Goal: Navigation & Orientation: Understand site structure

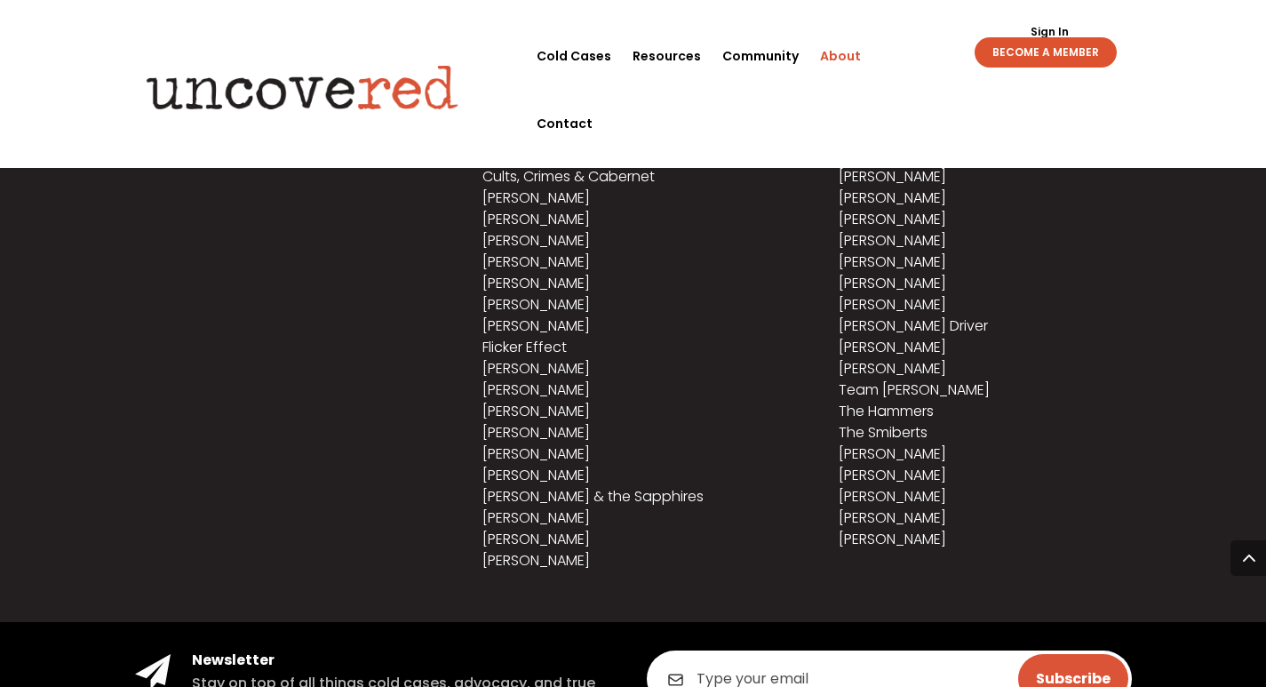
scroll to position [2434, 0]
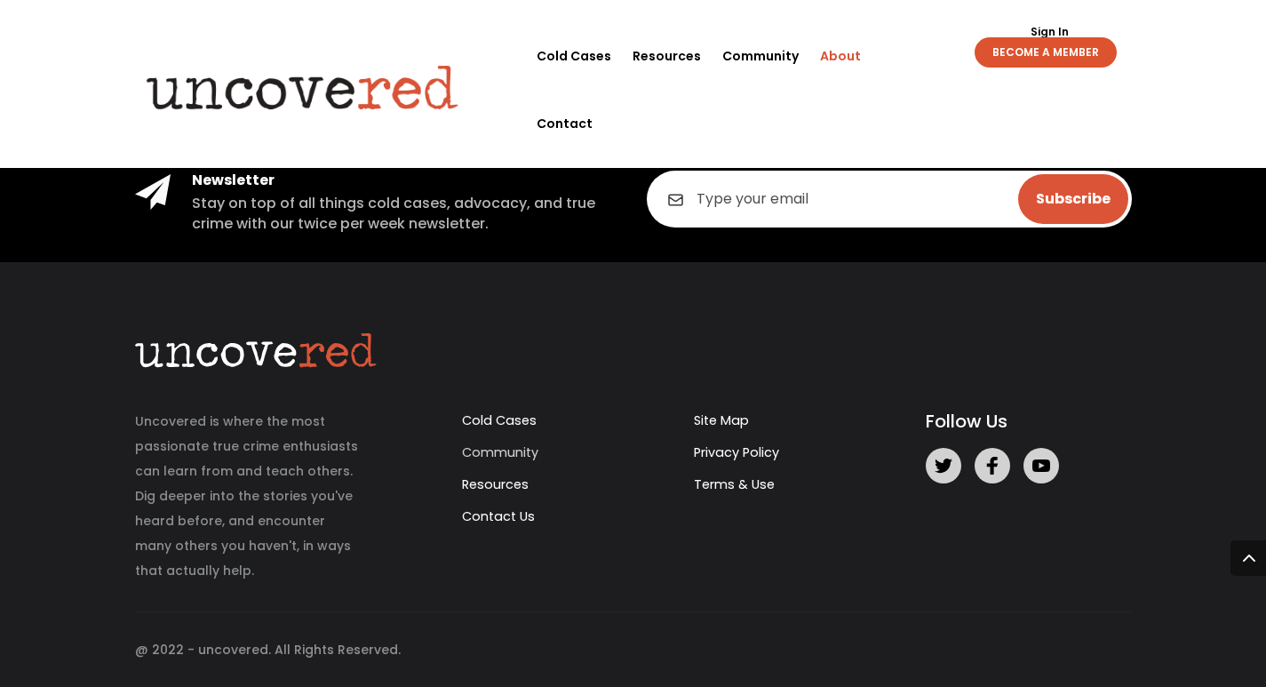
click at [512, 447] on link "Community" at bounding box center [500, 452] width 76 height 18
click at [746, 453] on link "Privacy Policy" at bounding box center [736, 452] width 85 height 18
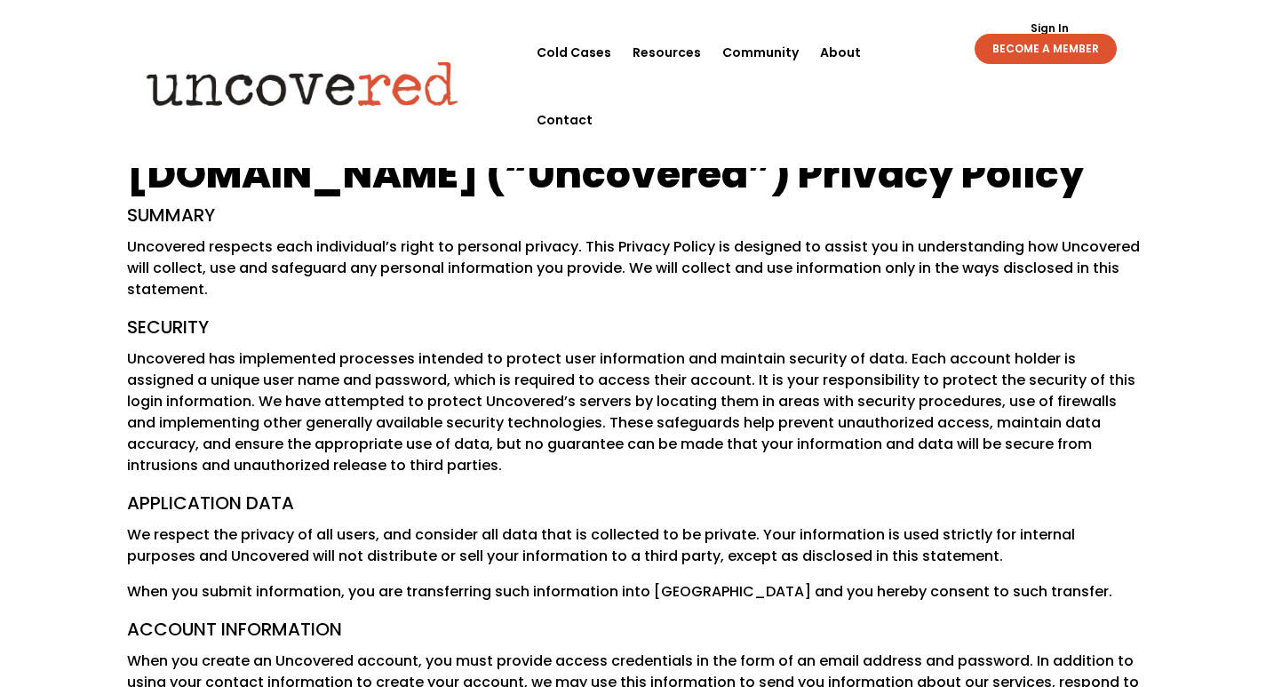
click at [582, 220] on h5 "Summary" at bounding box center [633, 220] width 1013 height 34
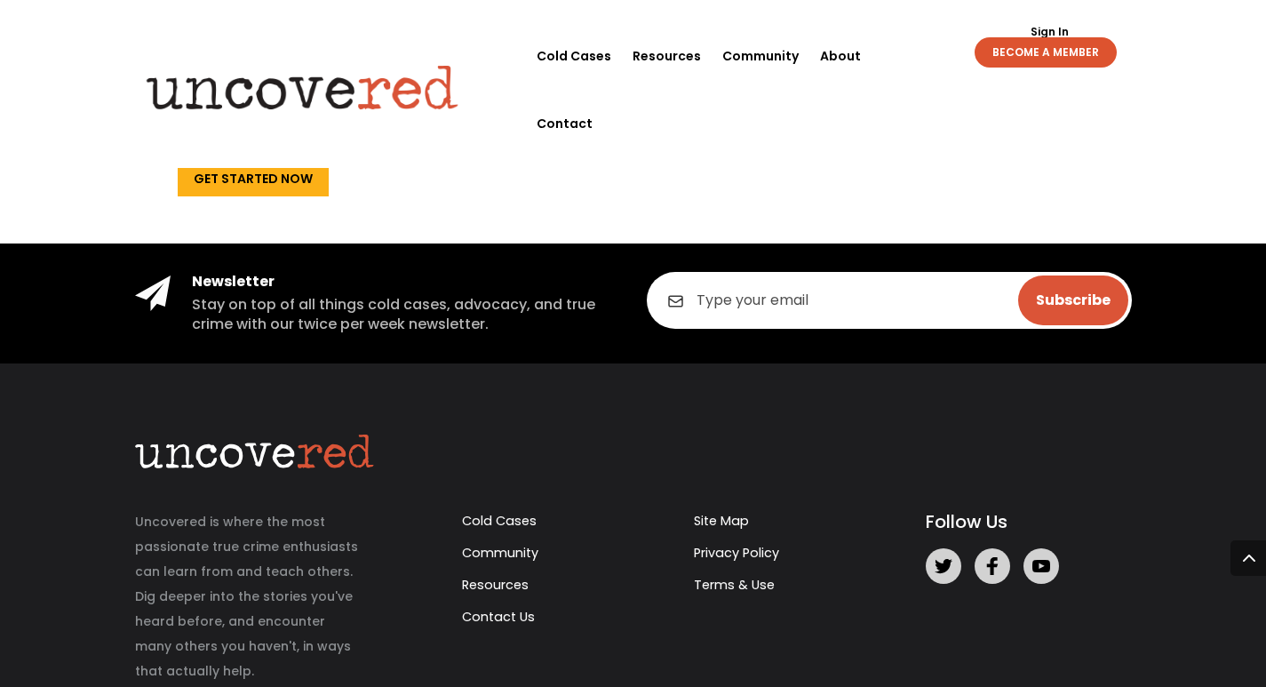
scroll to position [3897, 0]
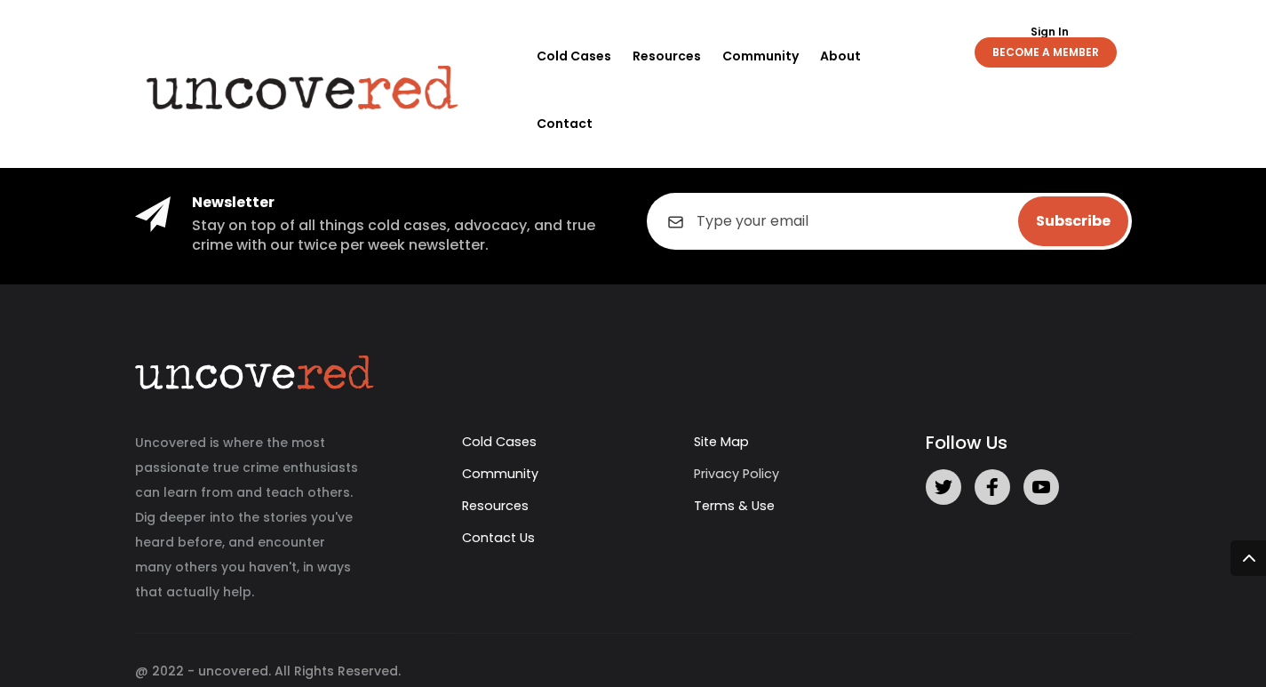
click at [728, 465] on link "Privacy Policy" at bounding box center [736, 474] width 85 height 18
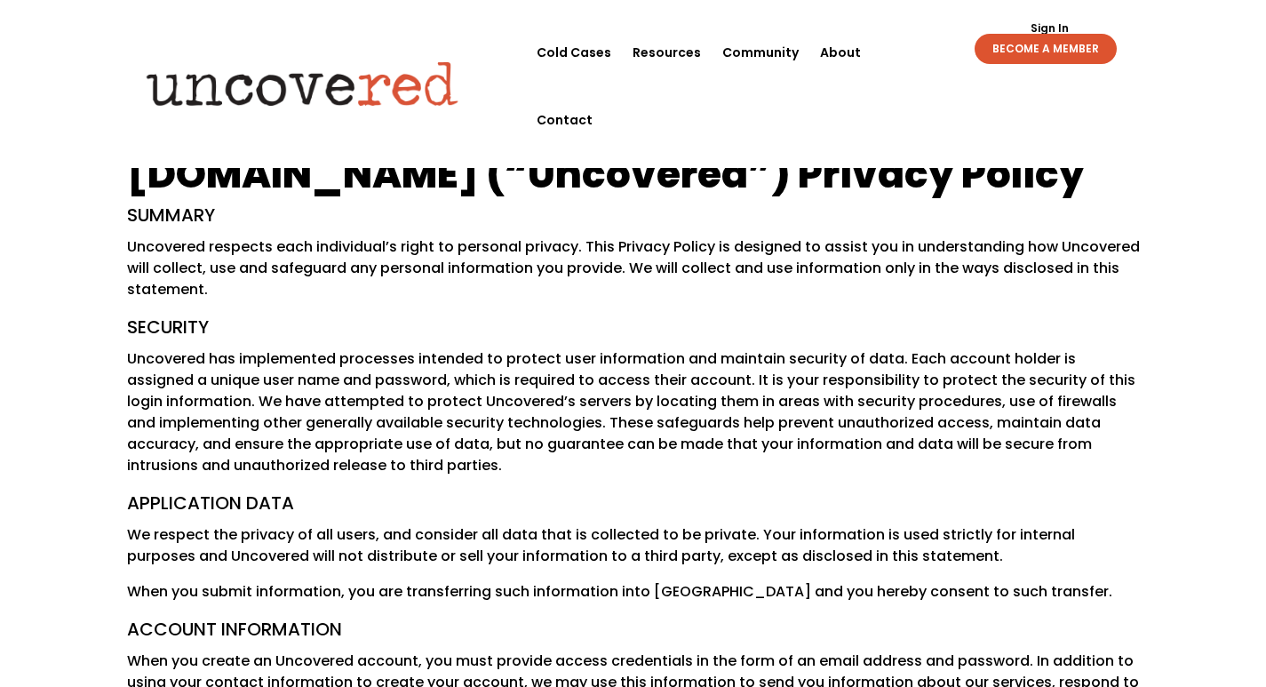
click at [647, 241] on p "Uncovered respects each individual’s right to personal privacy. This Privacy Po…" at bounding box center [633, 275] width 1013 height 78
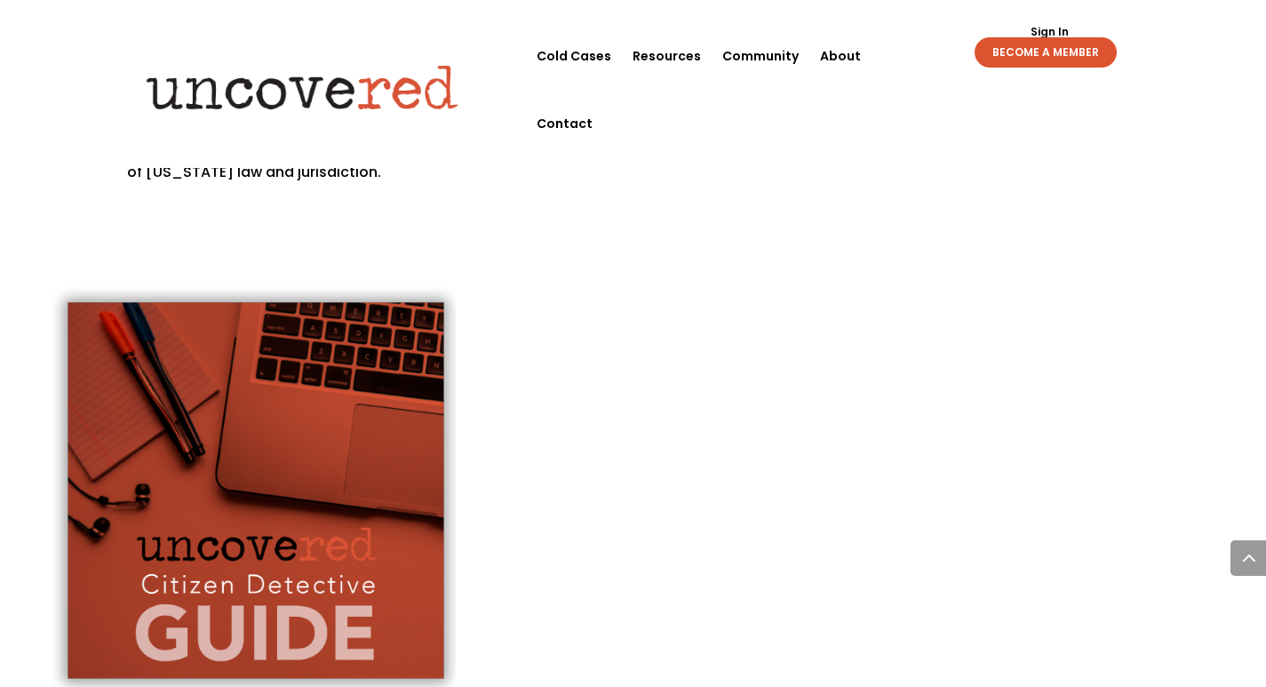
scroll to position [3897, 0]
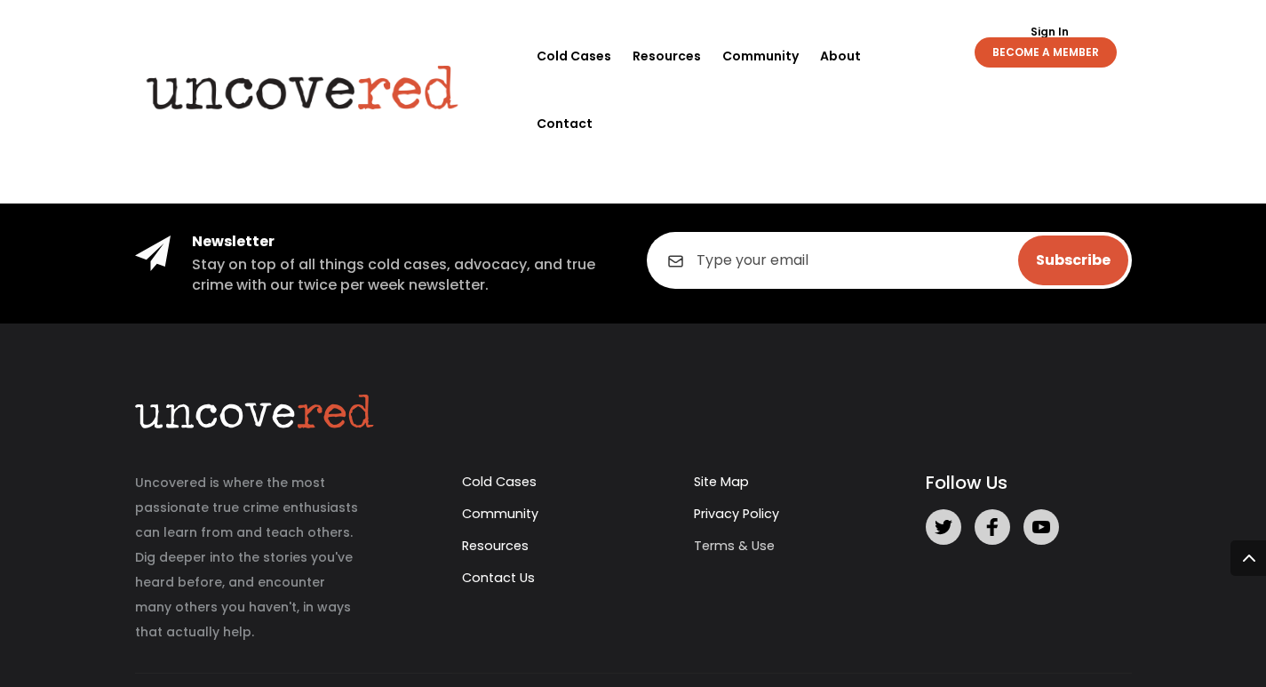
click at [734, 537] on link "Terms & Use" at bounding box center [734, 546] width 81 height 18
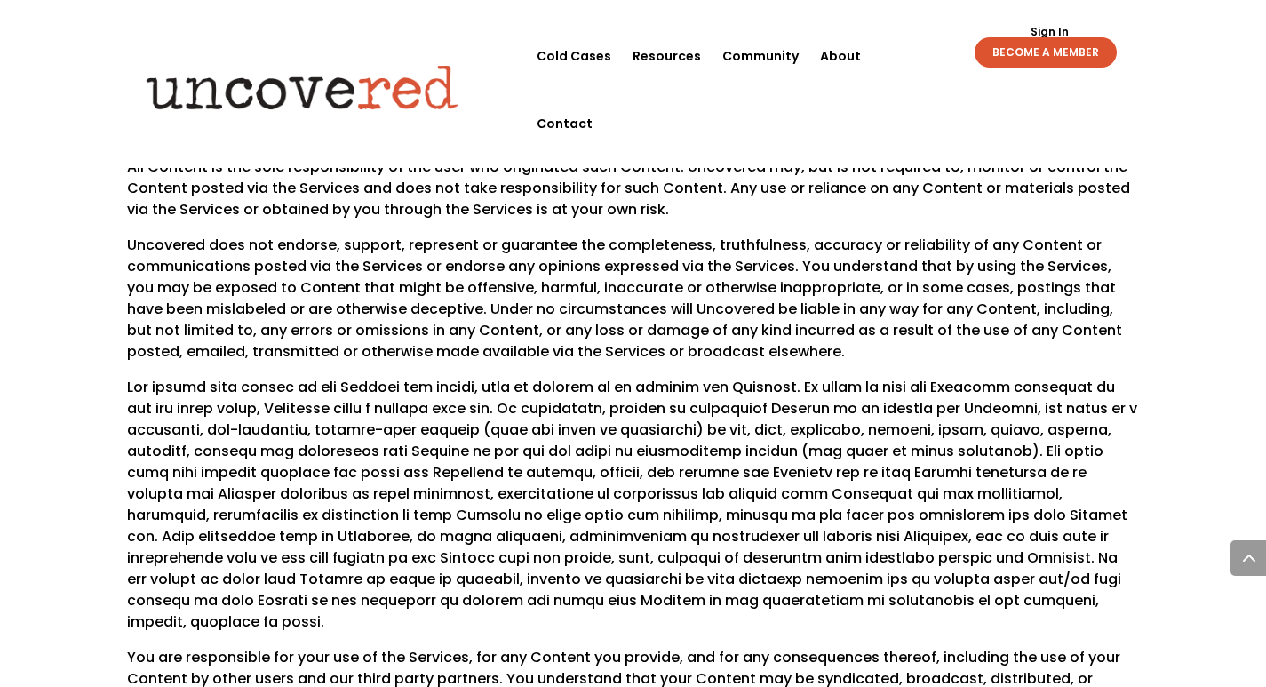
scroll to position [1066, 0]
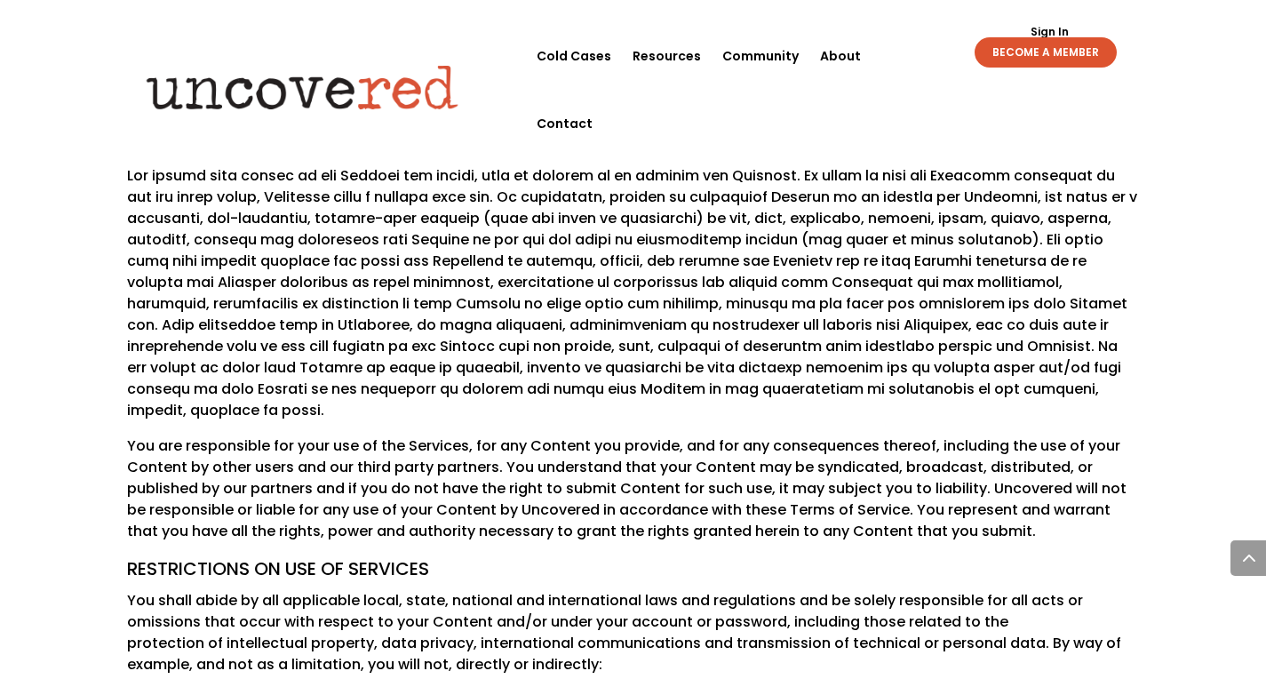
click at [463, 301] on span at bounding box center [632, 292] width 1010 height 255
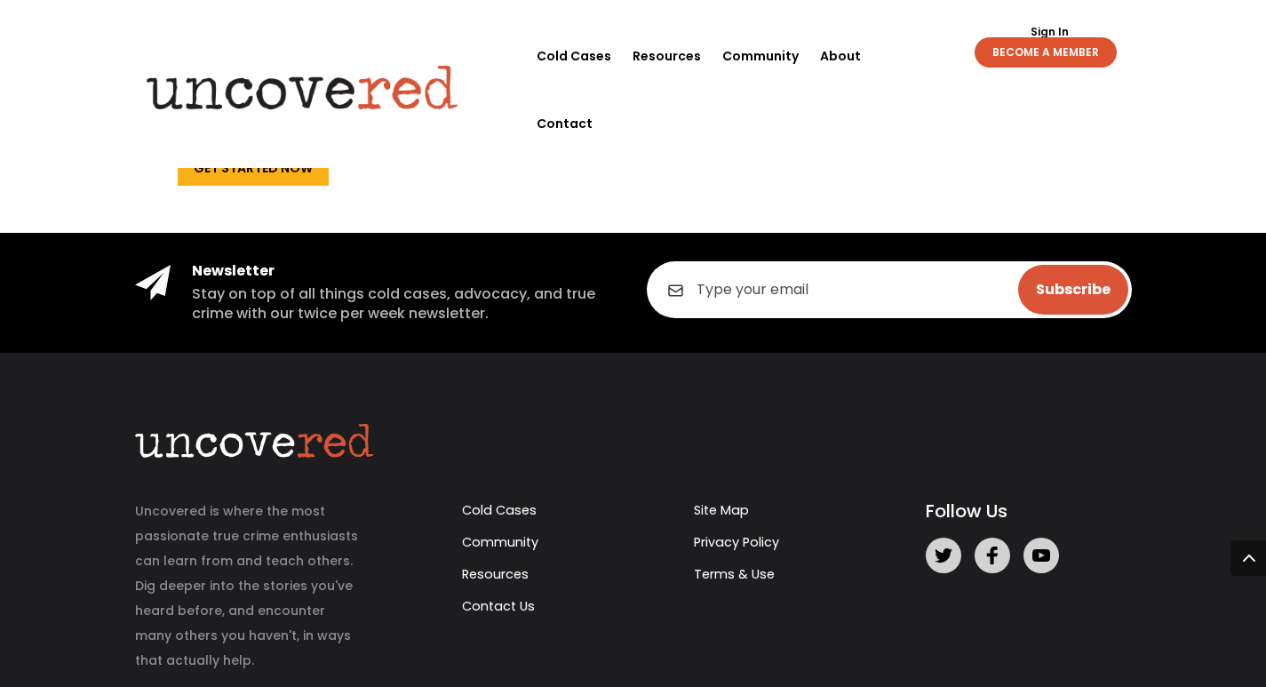
scroll to position [4908, 0]
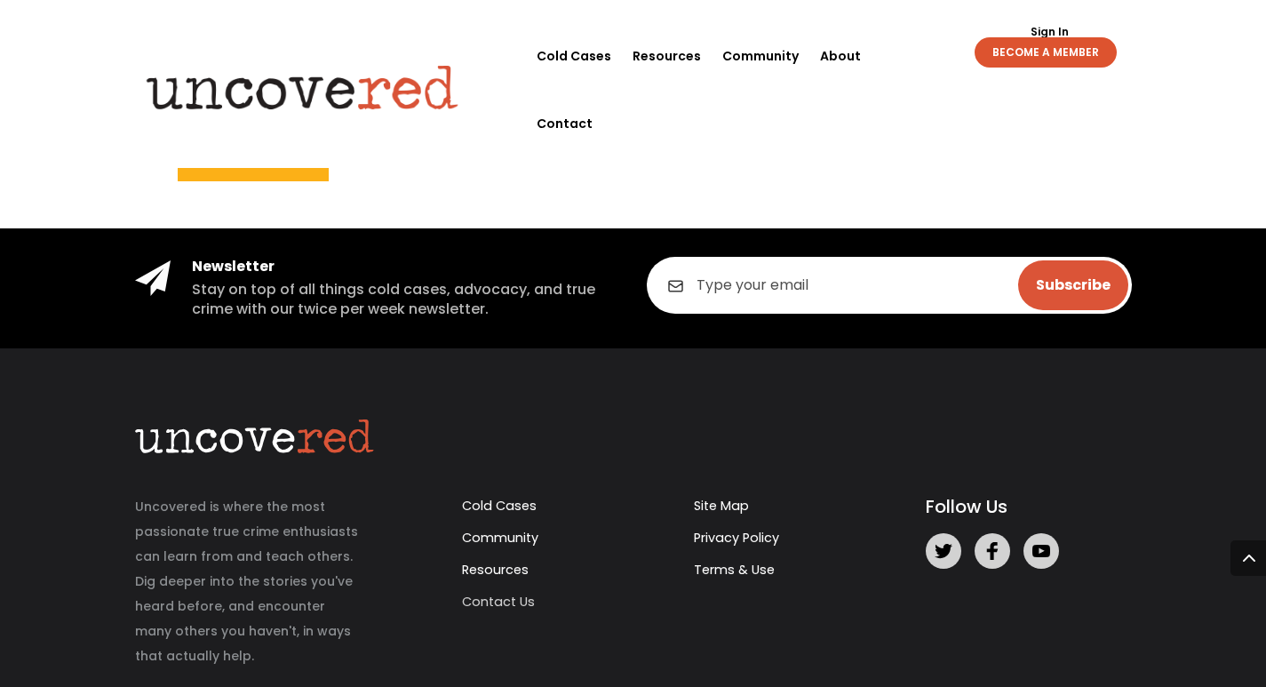
click at [494, 593] on link "Contact Us" at bounding box center [498, 602] width 73 height 18
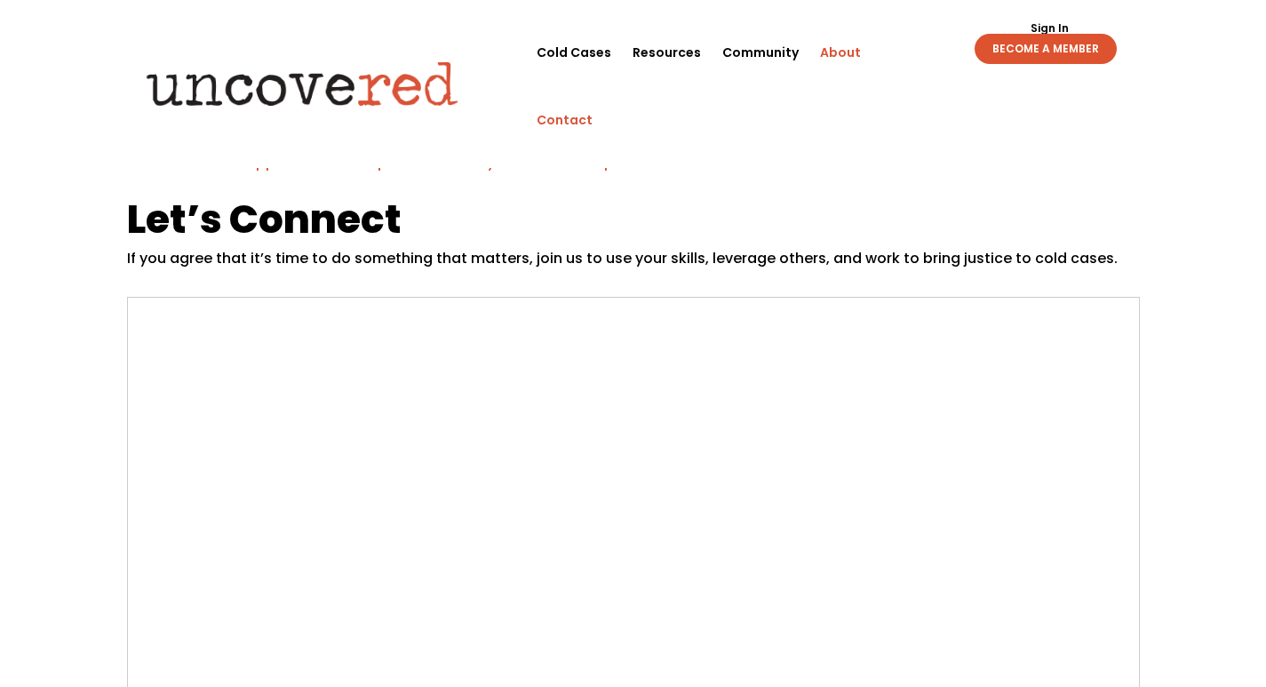
click at [831, 51] on link "About" at bounding box center [840, 53] width 41 height 68
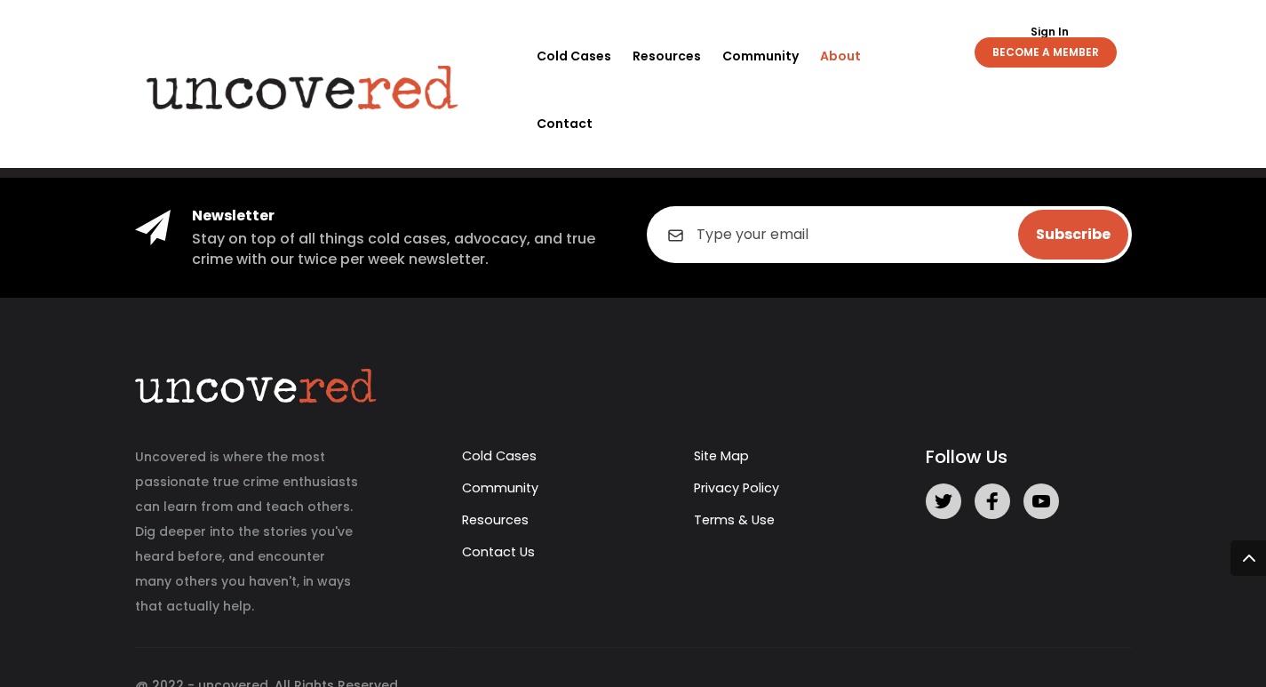
scroll to position [2434, 0]
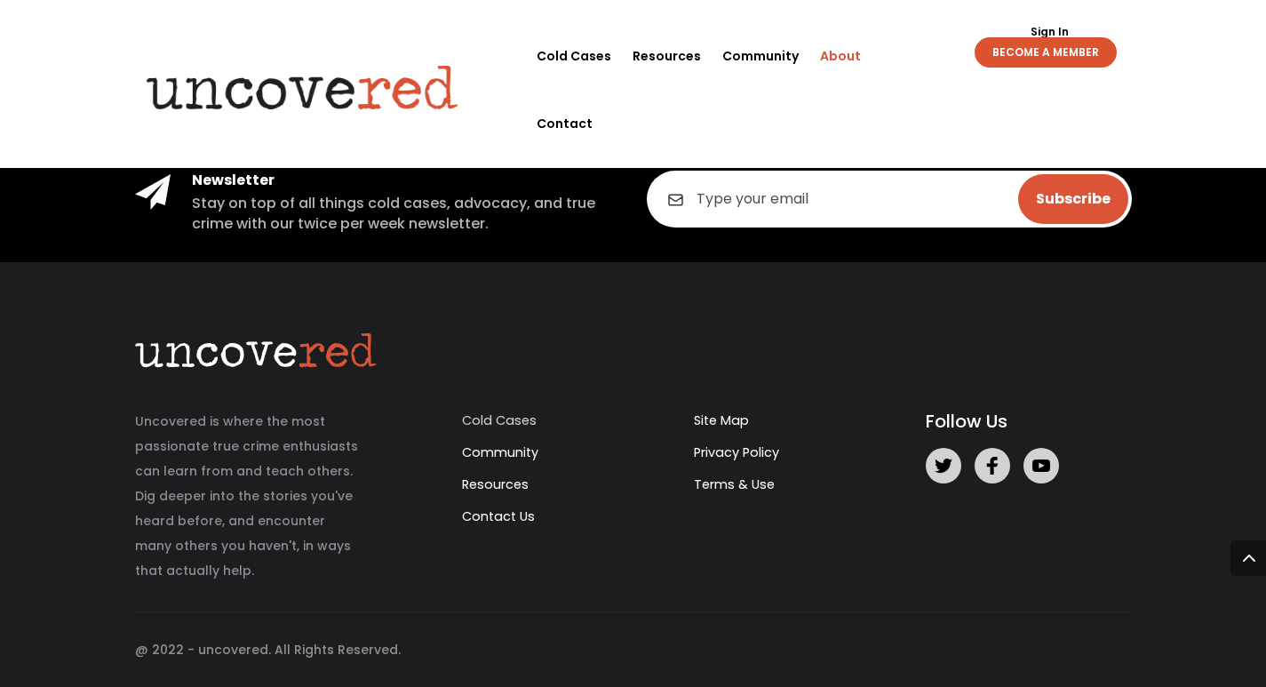
click at [494, 414] on link "Cold Cases" at bounding box center [499, 420] width 75 height 18
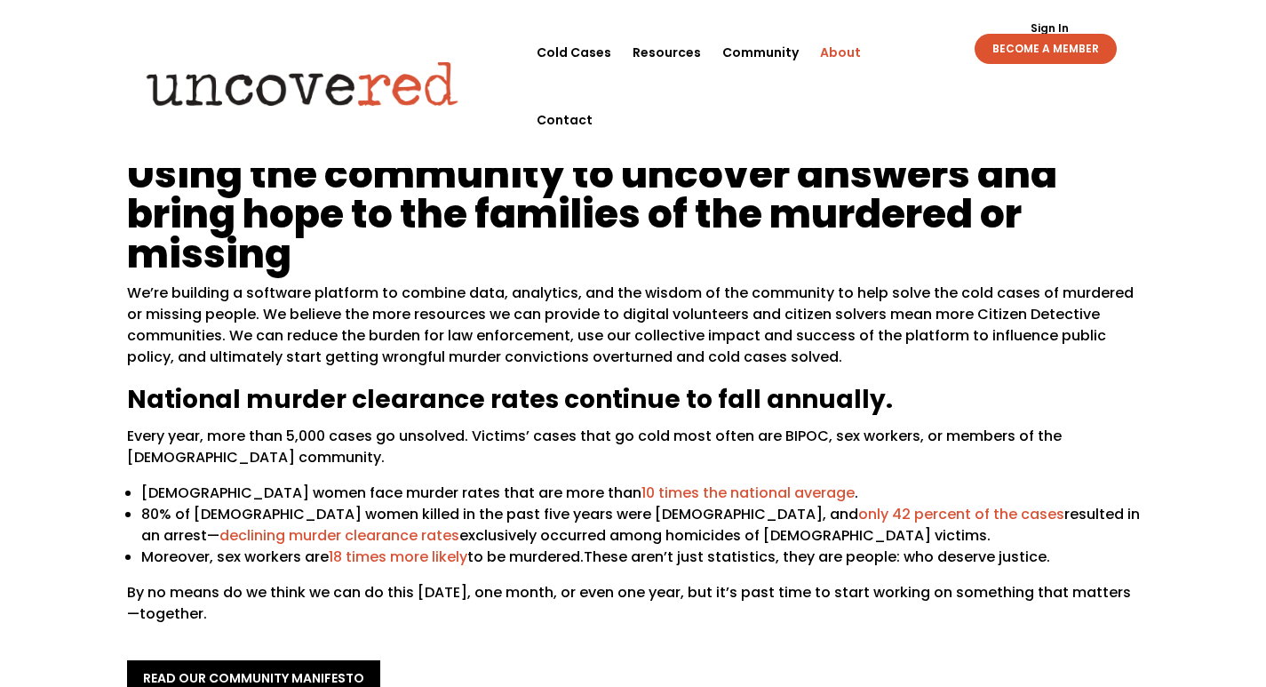
click at [506, 223] on h1 "Using the community to uncover answers and bring hope to the families of the mu…" at bounding box center [633, 218] width 1013 height 129
click at [593, 86] on link "Contact" at bounding box center [565, 120] width 56 height 68
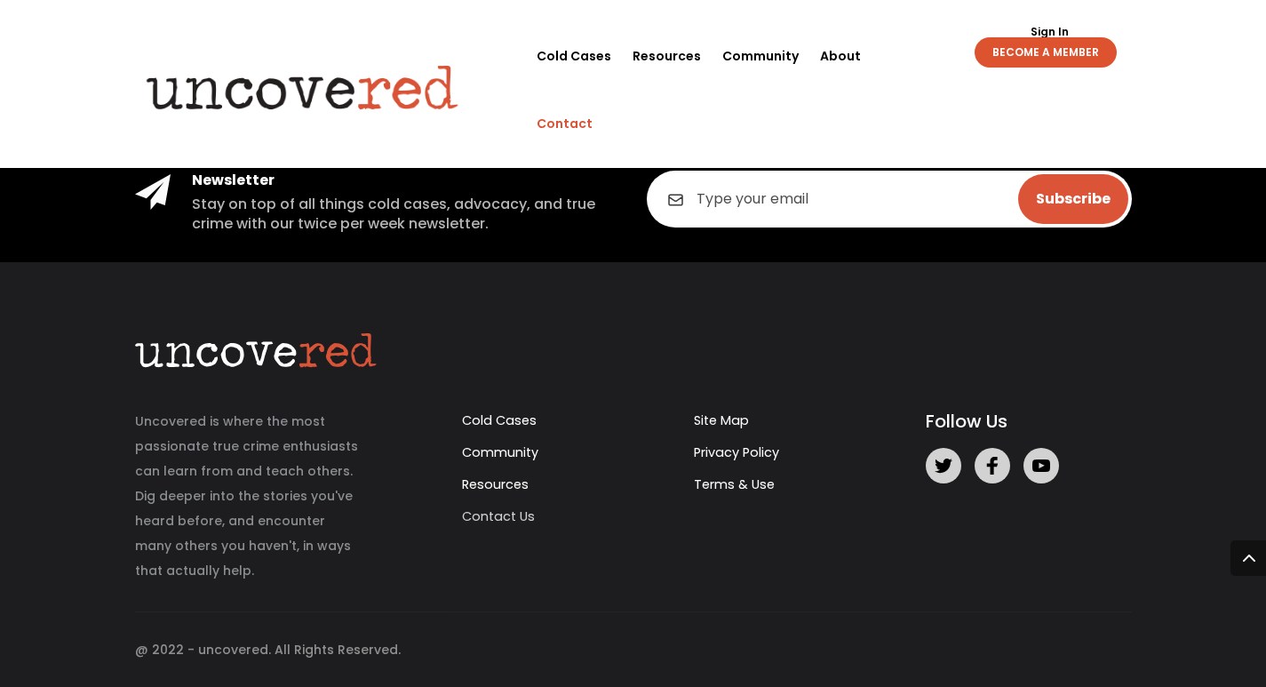
scroll to position [988, 0]
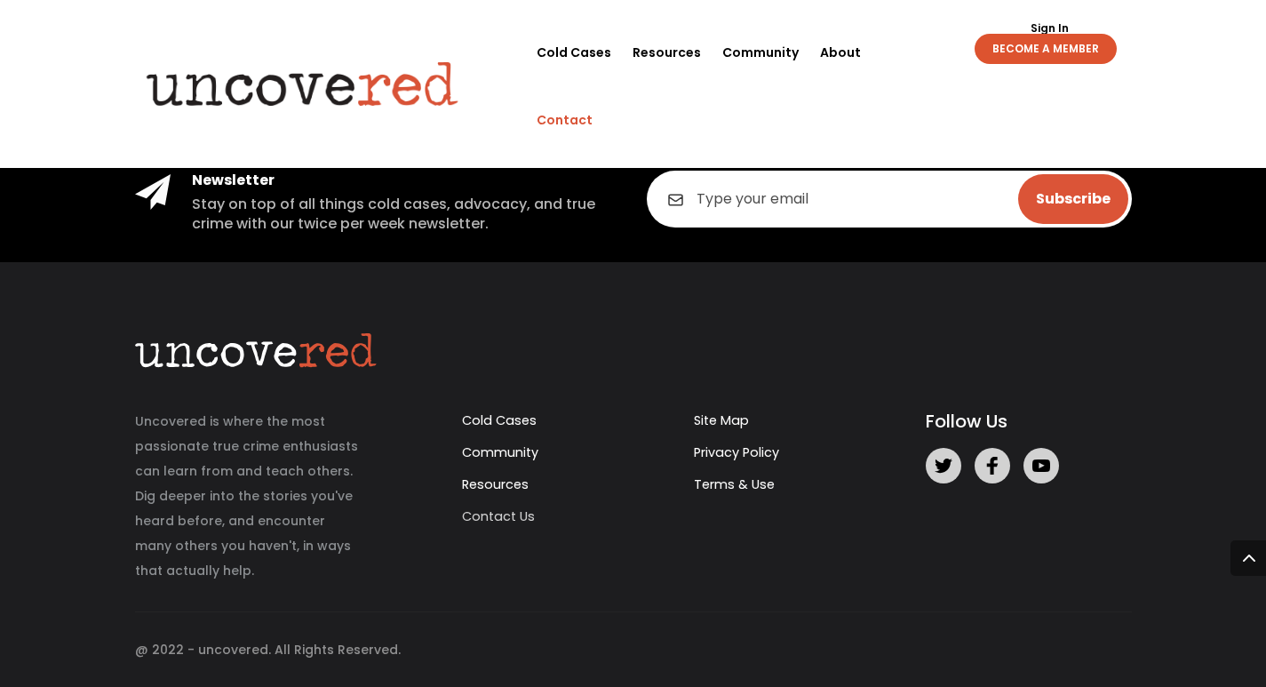
click at [518, 520] on link "Contact Us" at bounding box center [498, 516] width 73 height 18
